Goal: Information Seeking & Learning: Find specific fact

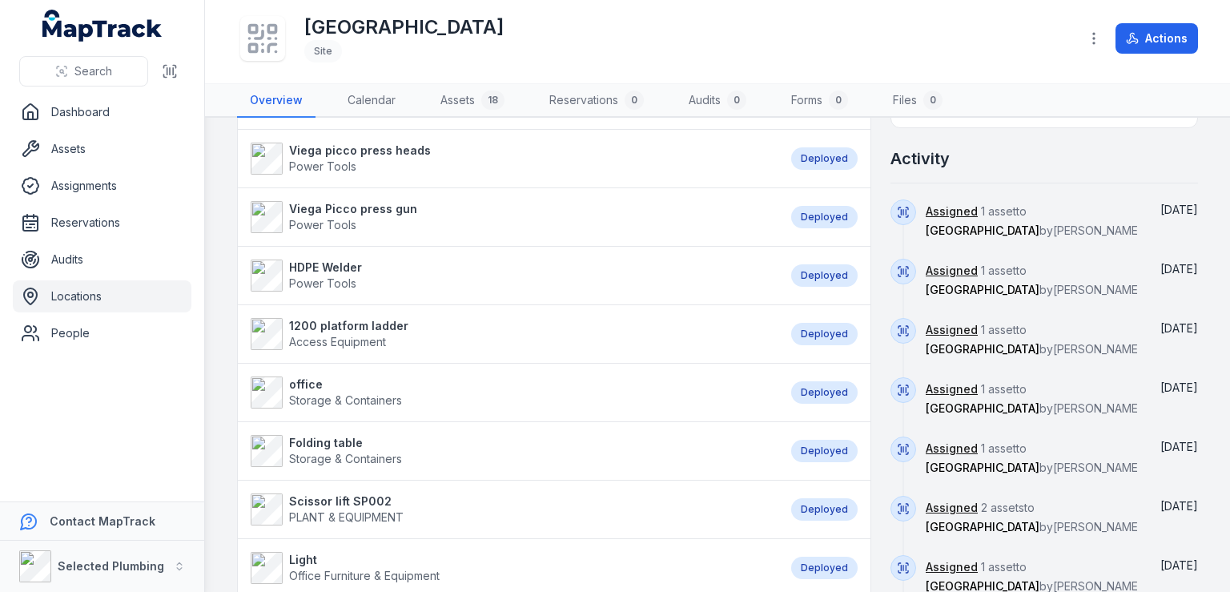
scroll to position [721, 0]
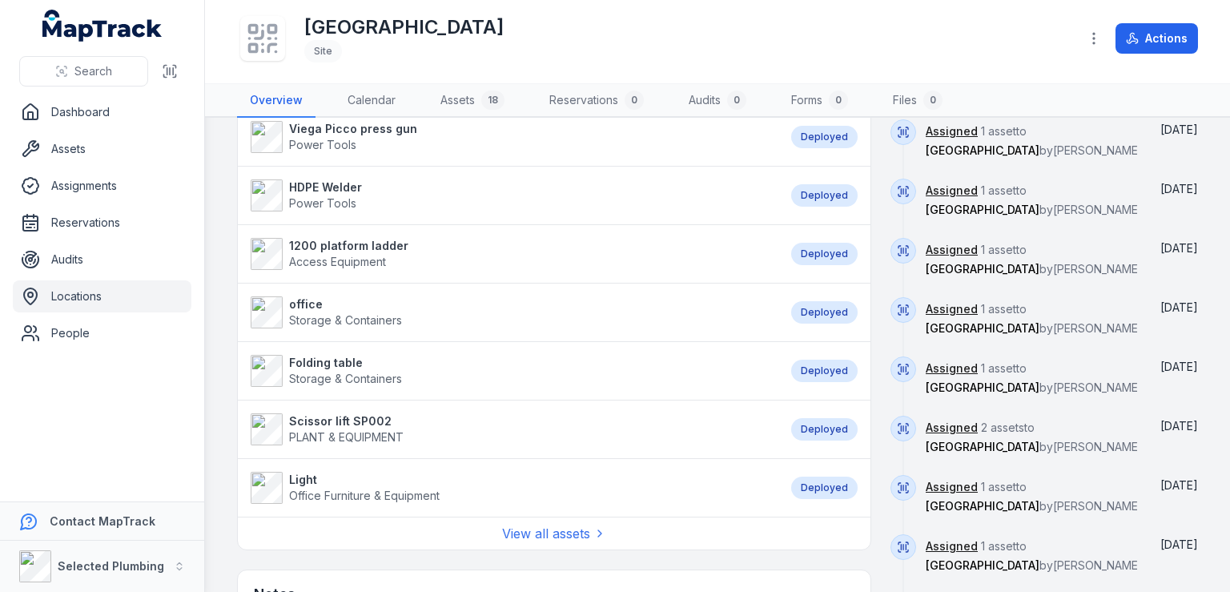
click at [359, 420] on strong "Scissor lift SP002" at bounding box center [346, 421] width 114 height 16
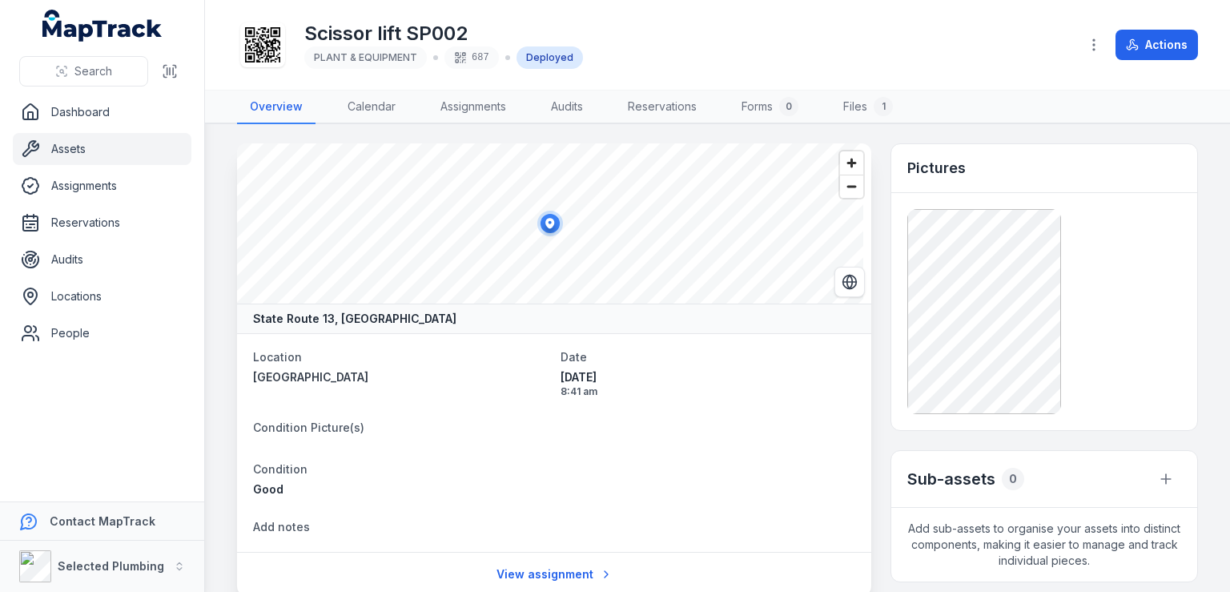
click at [79, 152] on link "Assets" at bounding box center [102, 149] width 179 height 32
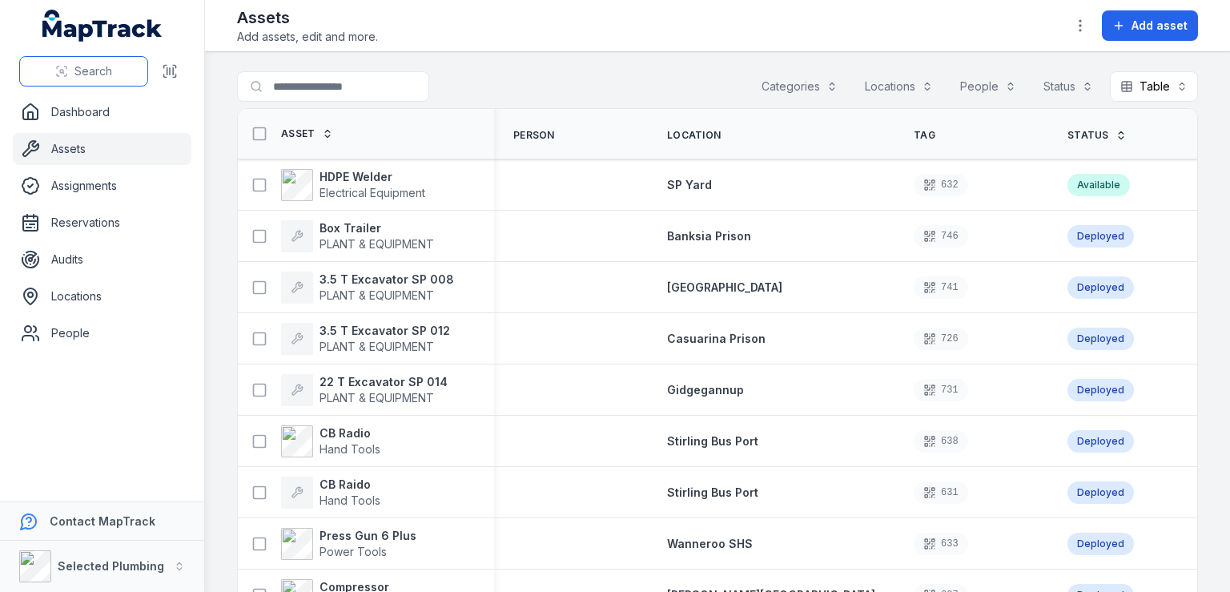
click at [86, 73] on span "Search" at bounding box center [93, 71] width 38 height 16
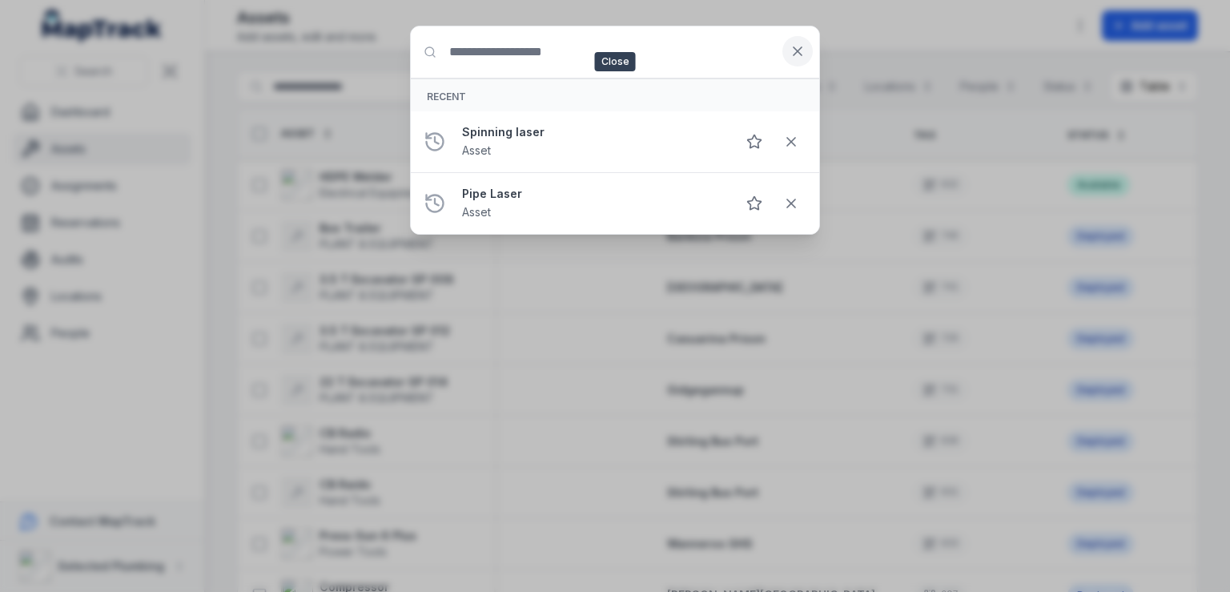
click at [794, 48] on icon at bounding box center [797, 51] width 8 height 8
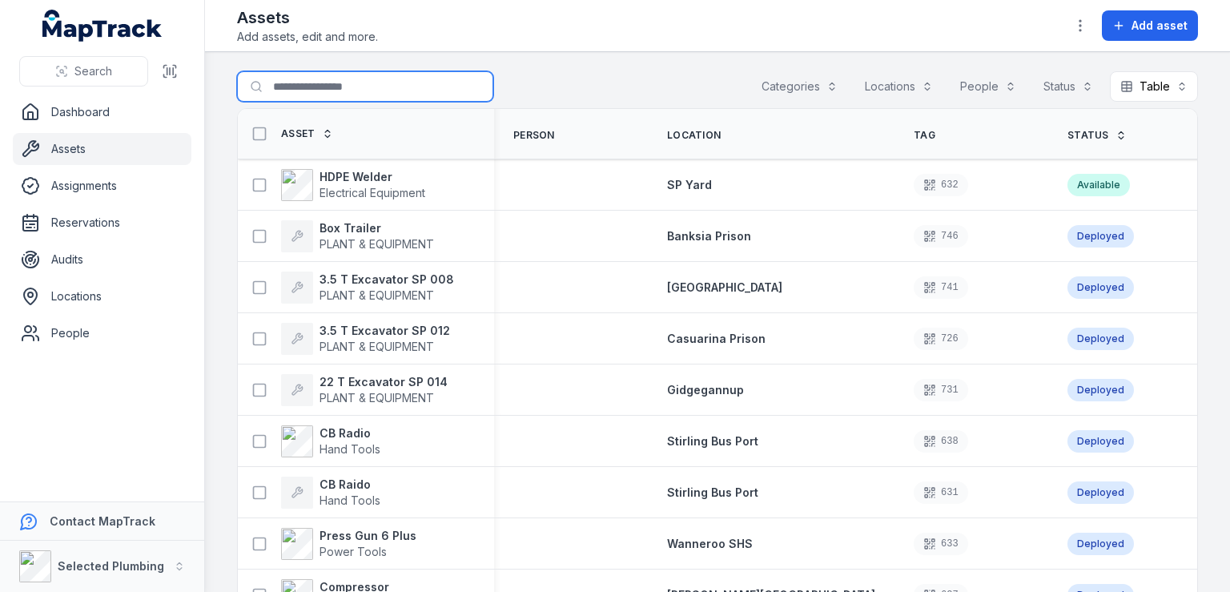
click at [314, 81] on input "Search for assets" at bounding box center [365, 86] width 256 height 30
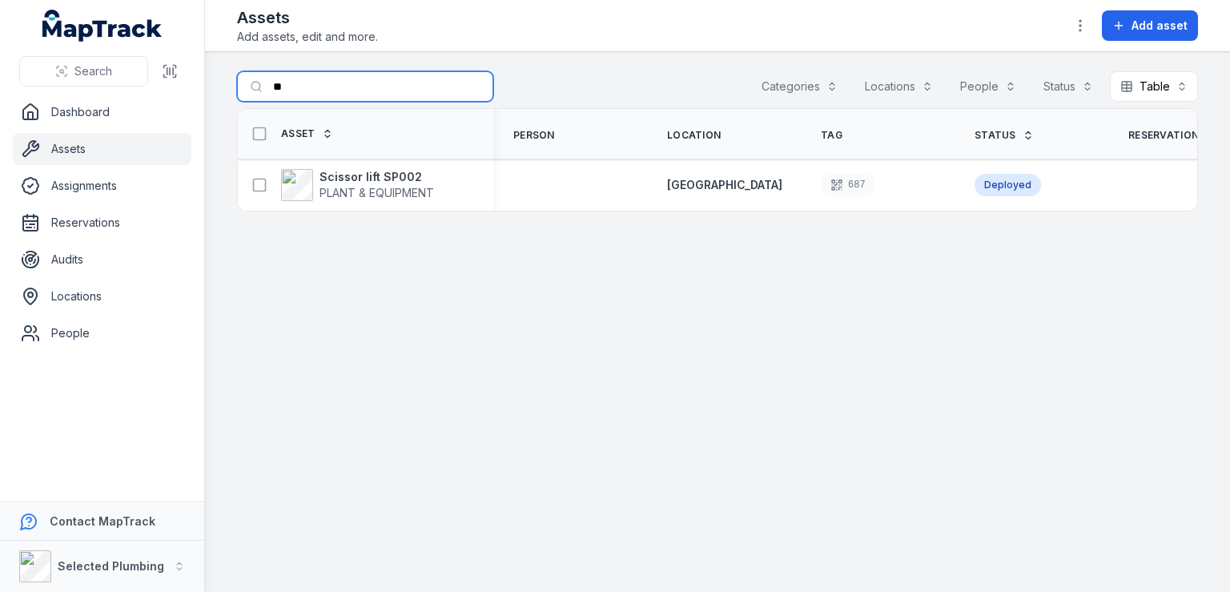
type input "*"
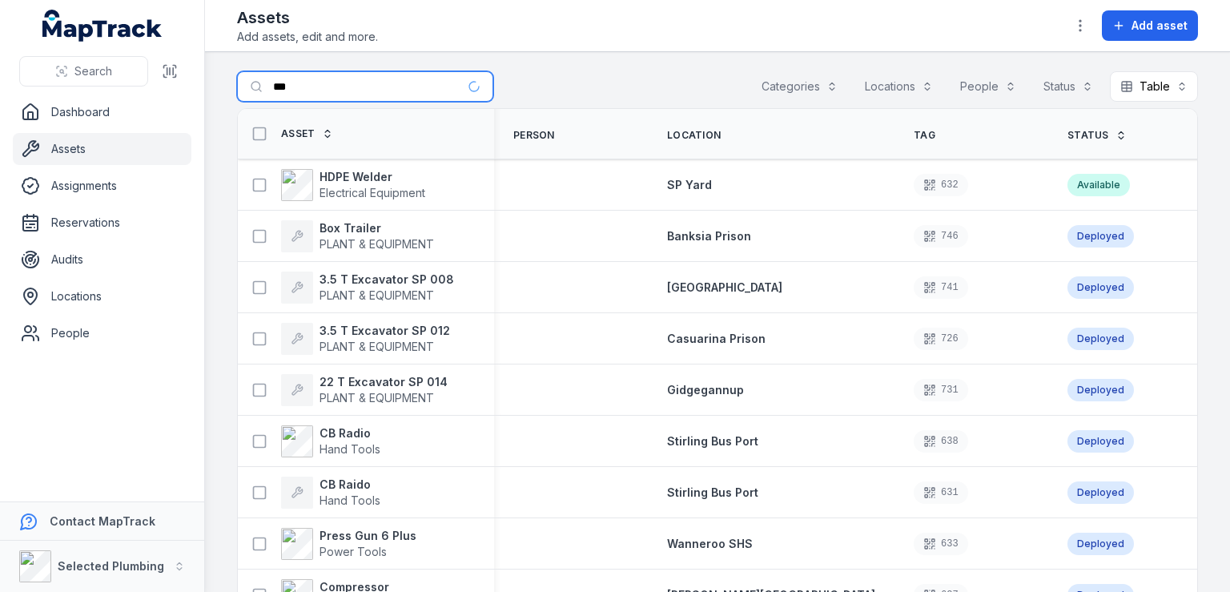
type input "***"
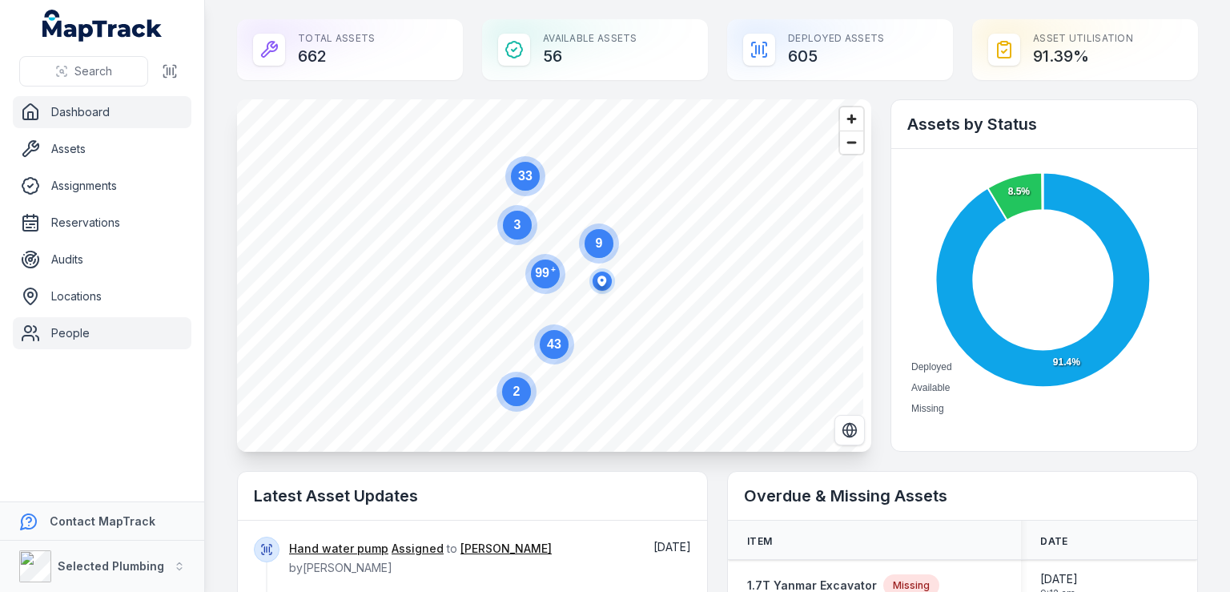
click at [65, 333] on link "People" at bounding box center [102, 333] width 179 height 32
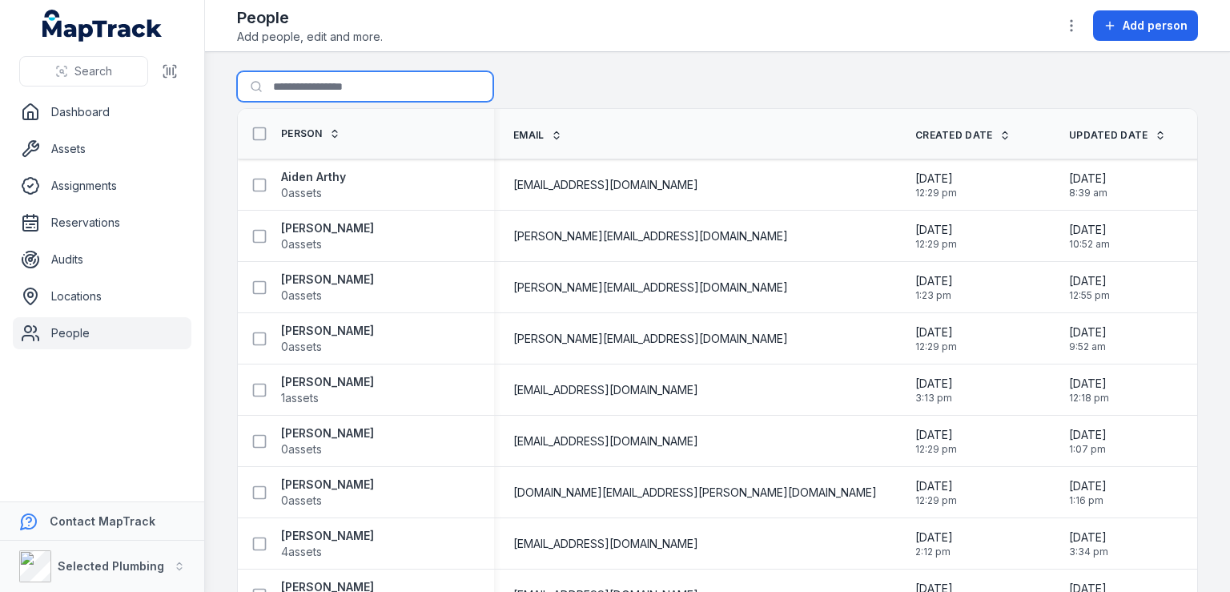
click at [295, 84] on input "Search for people" at bounding box center [365, 86] width 256 height 30
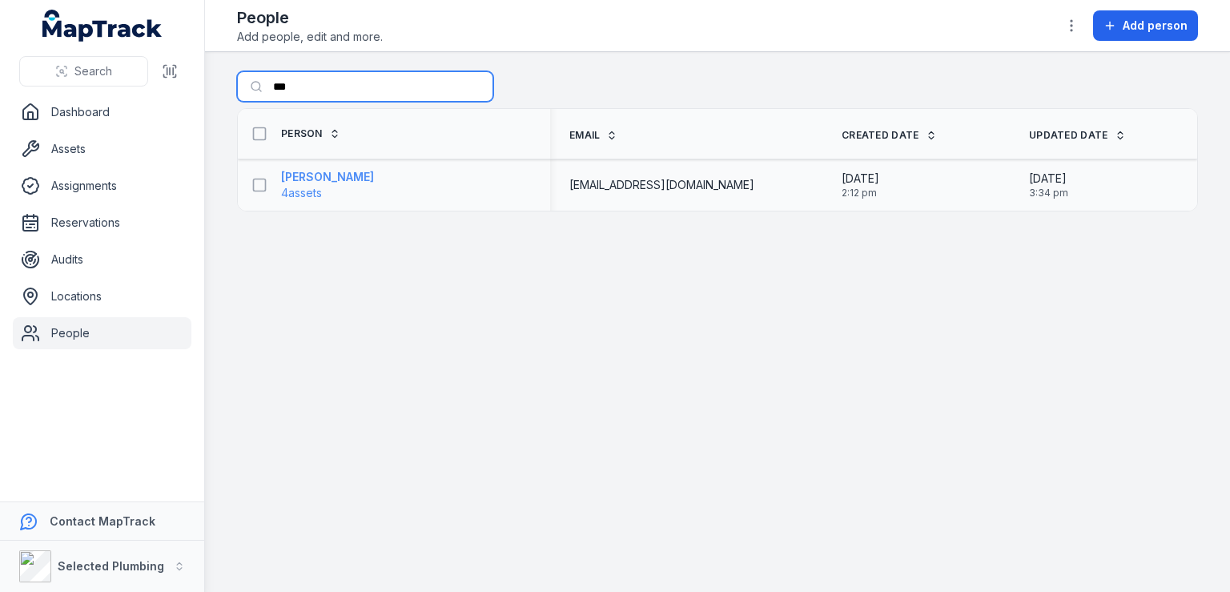
type input "***"
click at [344, 178] on strong "Bagus Vinoputra" at bounding box center [327, 177] width 93 height 16
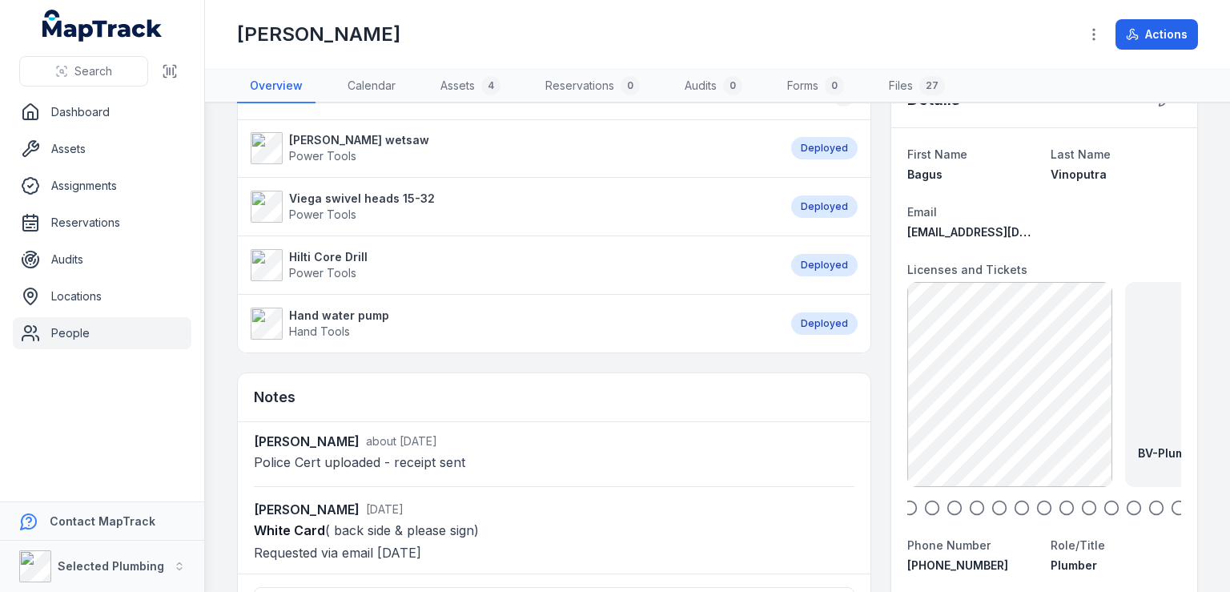
scroll to position [80, 0]
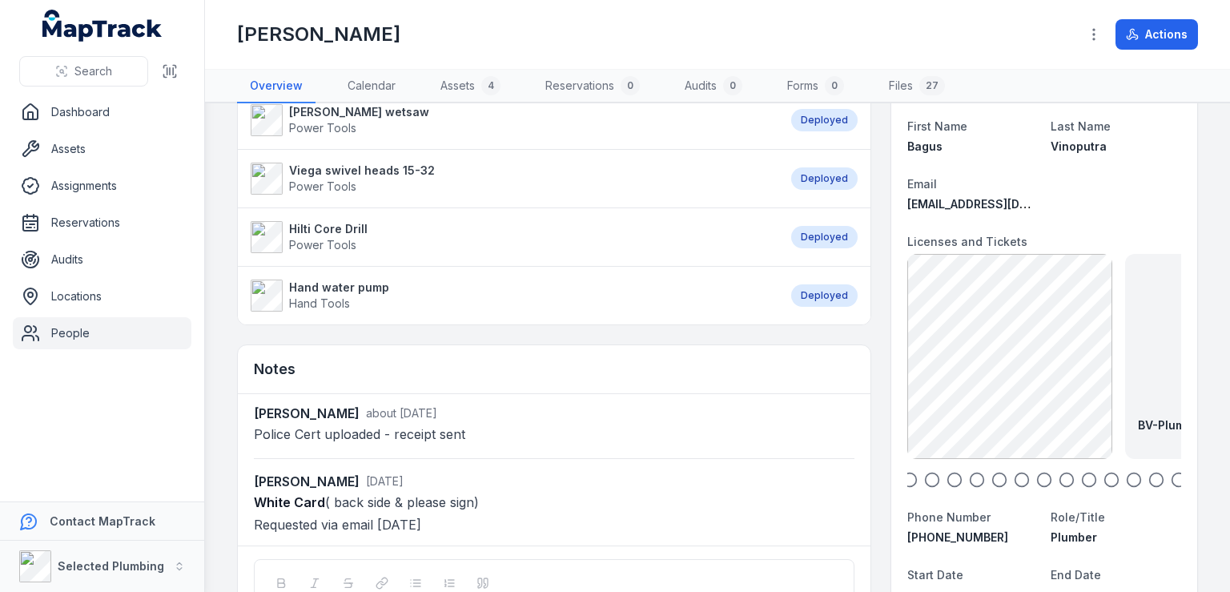
click at [946, 474] on icon "button" at bounding box center [954, 480] width 16 height 16
click at [971, 479] on icon "button" at bounding box center [977, 480] width 16 height 16
click at [993, 480] on icon "button" at bounding box center [999, 480] width 16 height 16
click at [1014, 478] on icon "button" at bounding box center [1022, 480] width 16 height 16
click at [1037, 478] on icon "button" at bounding box center [1044, 480] width 16 height 16
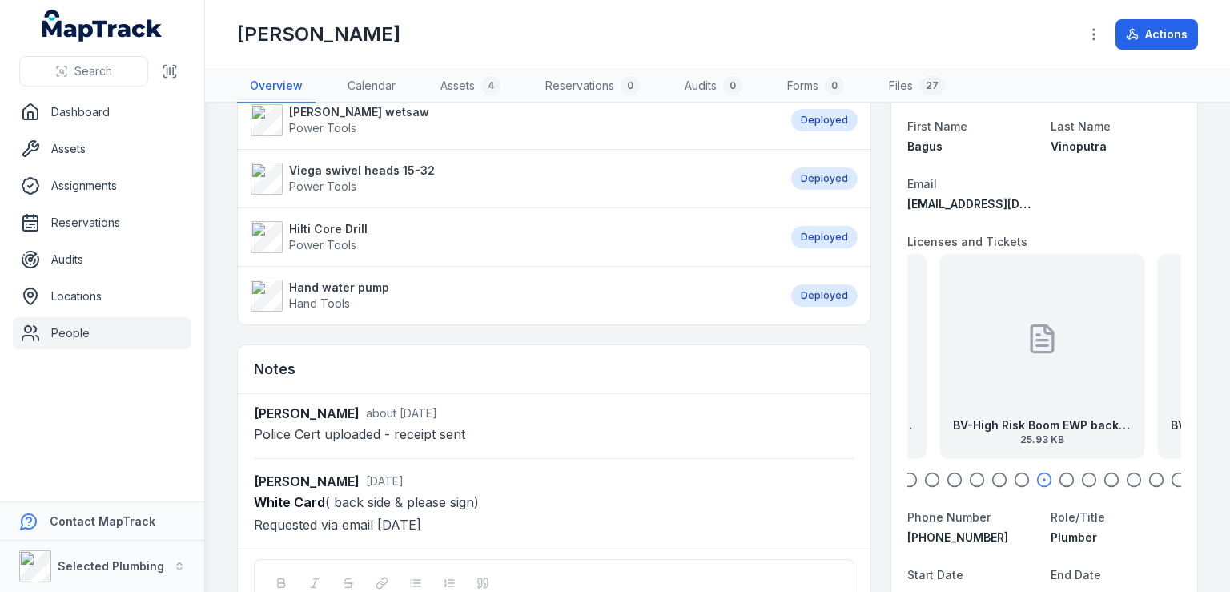
click at [1059, 477] on icon "button" at bounding box center [1066, 480] width 16 height 16
click at [1081, 477] on icon "button" at bounding box center [1089, 480] width 16 height 16
click at [1103, 480] on icon "button" at bounding box center [1111, 480] width 16 height 16
click at [1129, 479] on icon "button" at bounding box center [1134, 480] width 16 height 16
click at [1149, 476] on icon "button" at bounding box center [1156, 480] width 16 height 16
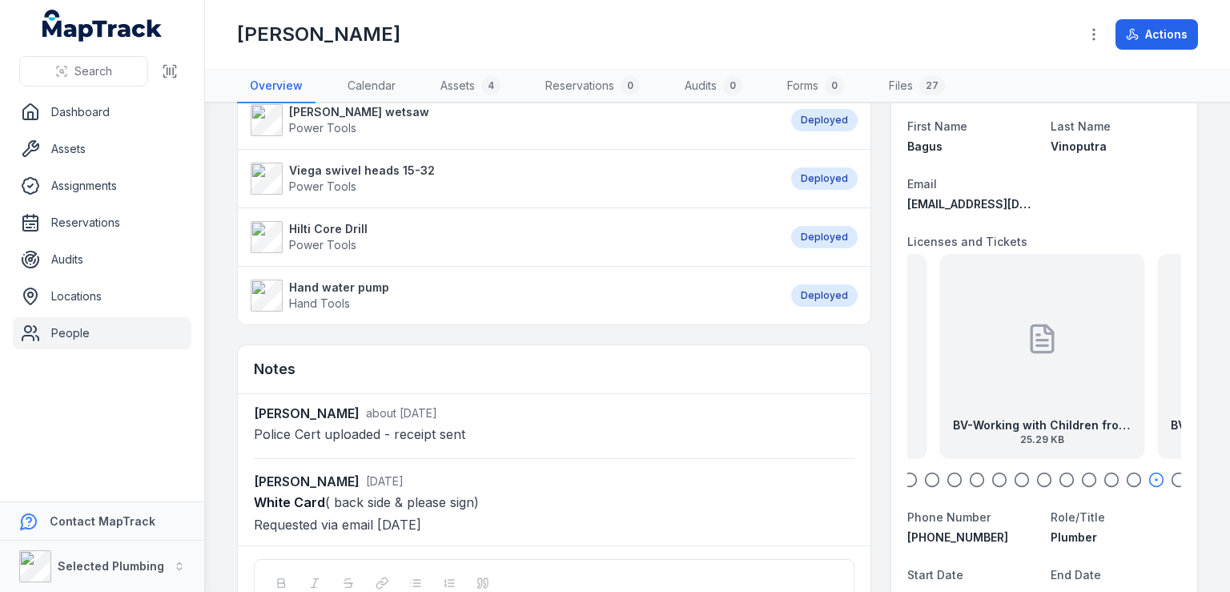
click at [1170, 475] on icon "button" at bounding box center [1178, 480] width 16 height 16
click at [1034, 363] on div at bounding box center [1042, 339] width 32 height 144
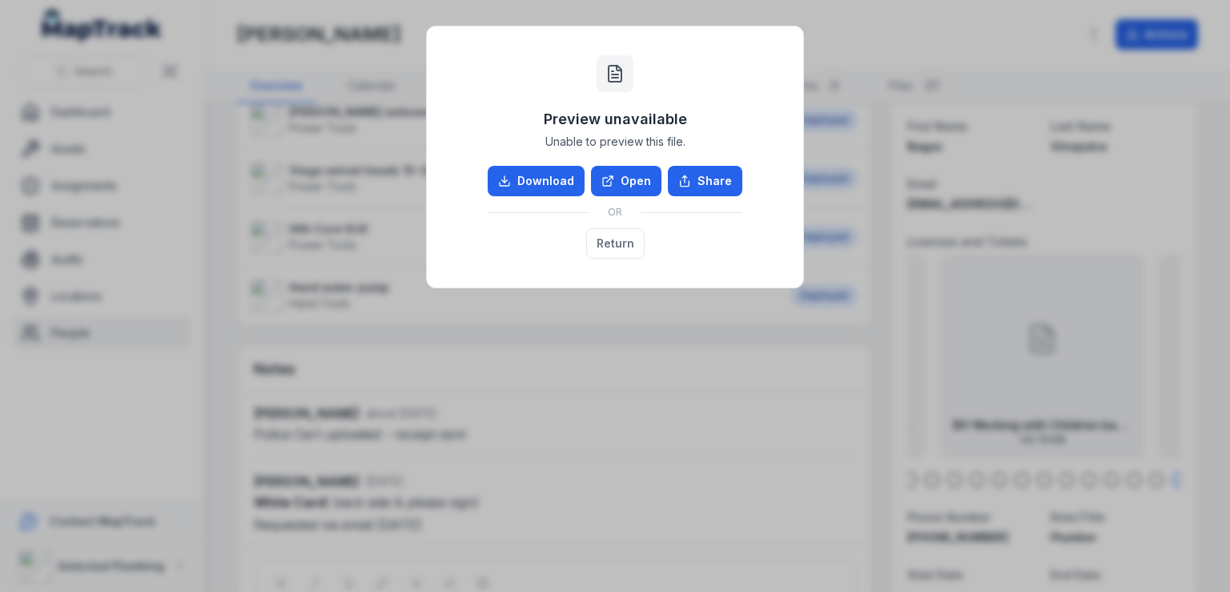
click at [1026, 59] on div "Preview unavailable Unable to preview this file. Download Open Share OR Return" at bounding box center [615, 296] width 1230 height 592
click at [885, 58] on div "Preview unavailable Unable to preview this file. Download Open Share OR Return" at bounding box center [615, 296] width 1230 height 592
click at [614, 243] on button "Return" at bounding box center [615, 243] width 58 height 30
